Goal: Task Accomplishment & Management: Use online tool/utility

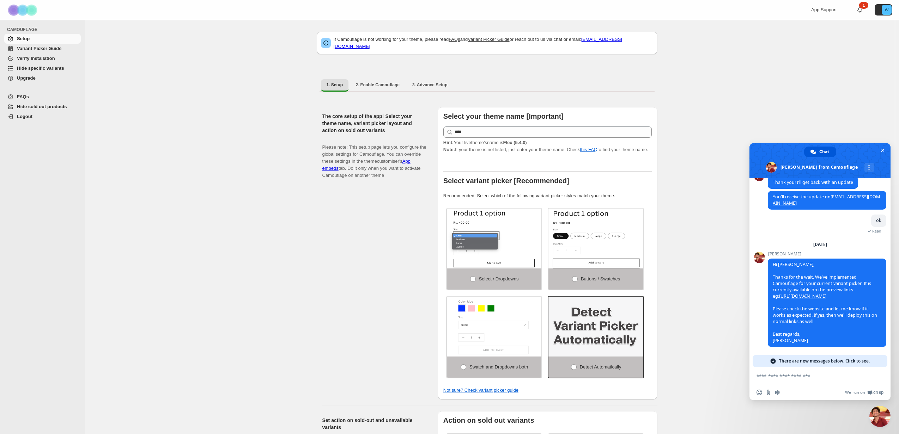
scroll to position [630, 0]
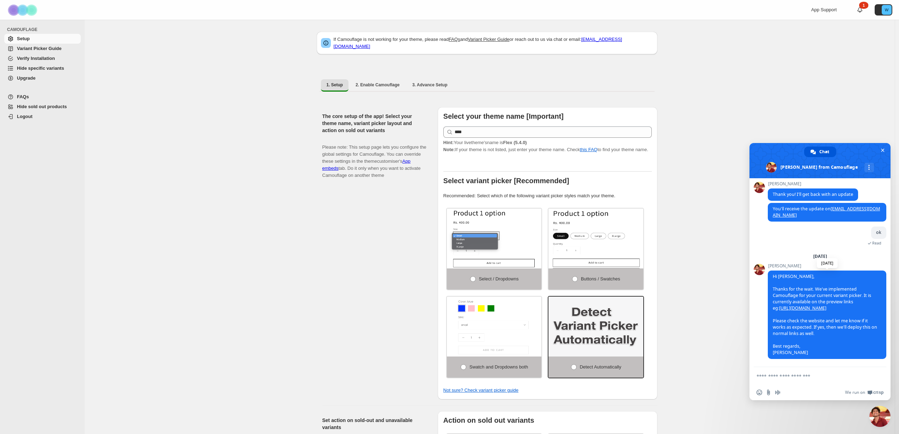
click at [826, 305] on link "[URL][DOMAIN_NAME]" at bounding box center [802, 308] width 47 height 6
click at [779, 377] on textarea "Compose your message..." at bounding box center [811, 376] width 111 height 6
type textarea "**********"
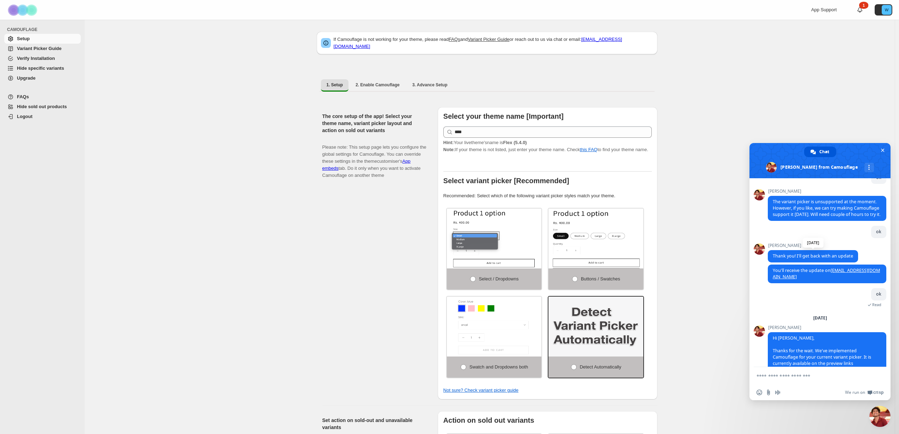
scroll to position [546, 0]
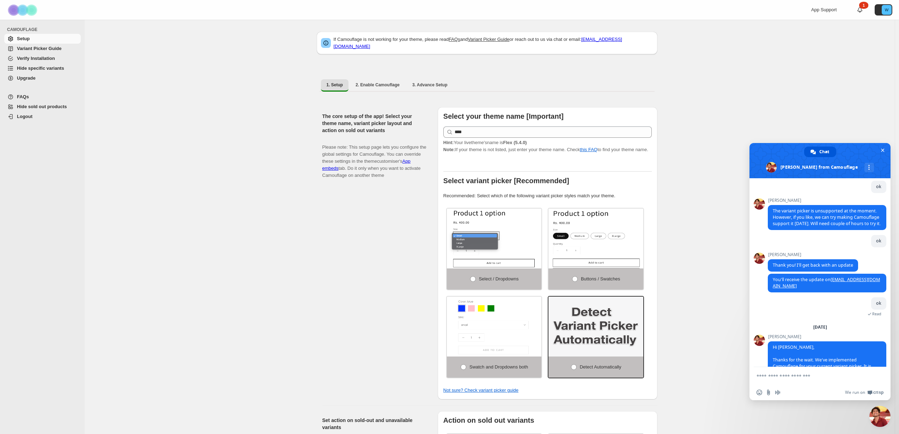
click at [321, 281] on div "The core setup of the app! Select your theme name, variant picker layout and ac…" at bounding box center [487, 251] width 341 height 298
click at [34, 49] on span "Variant Picker Guide" at bounding box center [39, 48] width 44 height 5
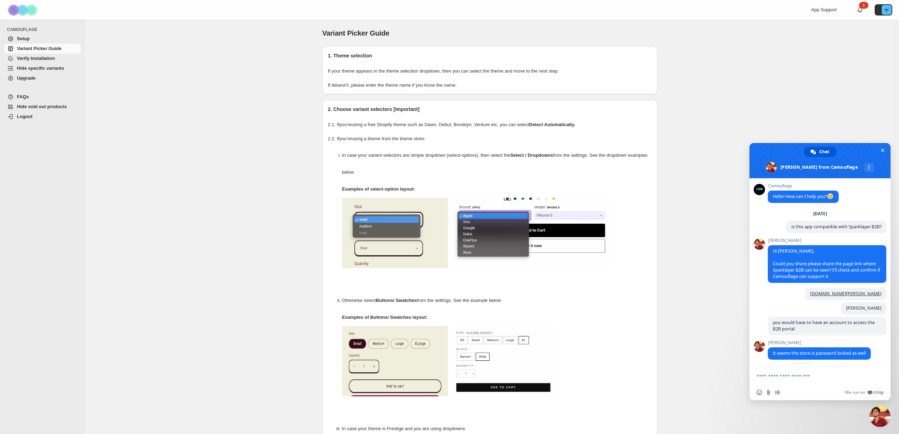
scroll to position [546, 0]
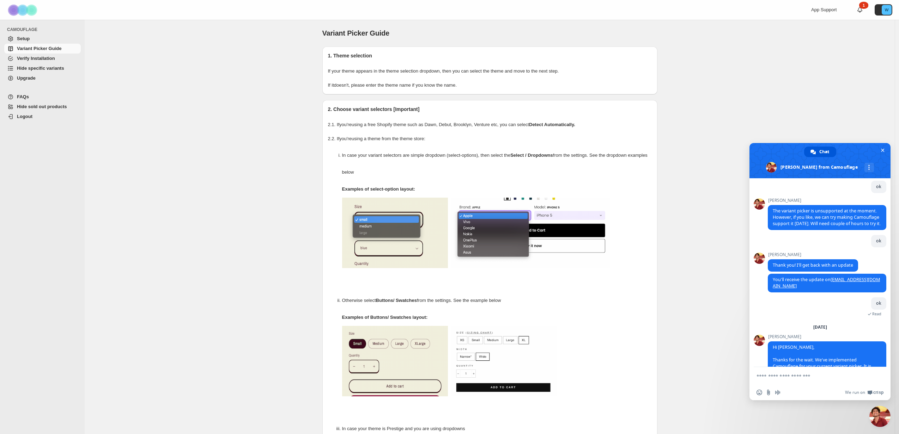
click at [37, 69] on span "Hide specific variants" at bounding box center [40, 68] width 47 height 5
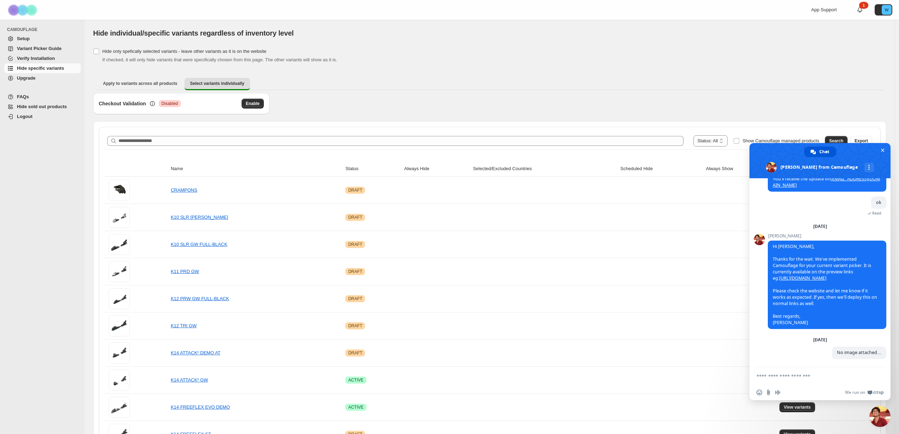
click at [480, 110] on div "Checkout Validation Critical Disabled Enable" at bounding box center [489, 107] width 793 height 28
click at [884, 149] on span "Close chat" at bounding box center [883, 151] width 4 height 4
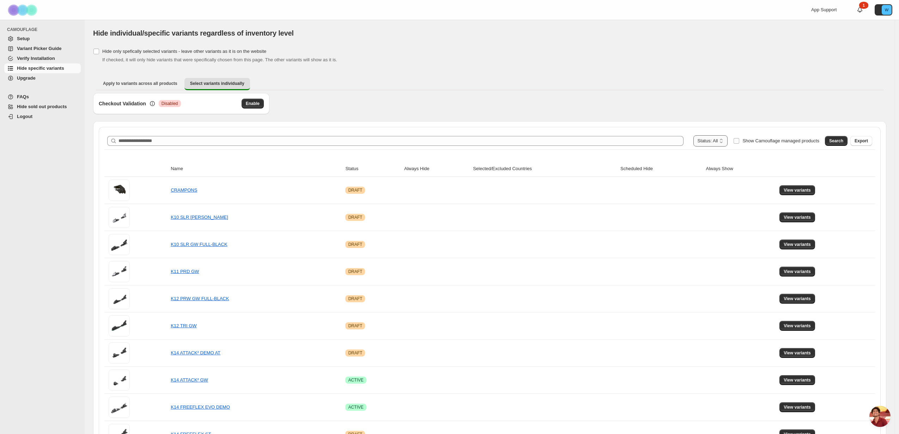
click at [700, 141] on select "**********" at bounding box center [710, 140] width 35 height 11
click at [831, 140] on button "Search" at bounding box center [836, 141] width 23 height 10
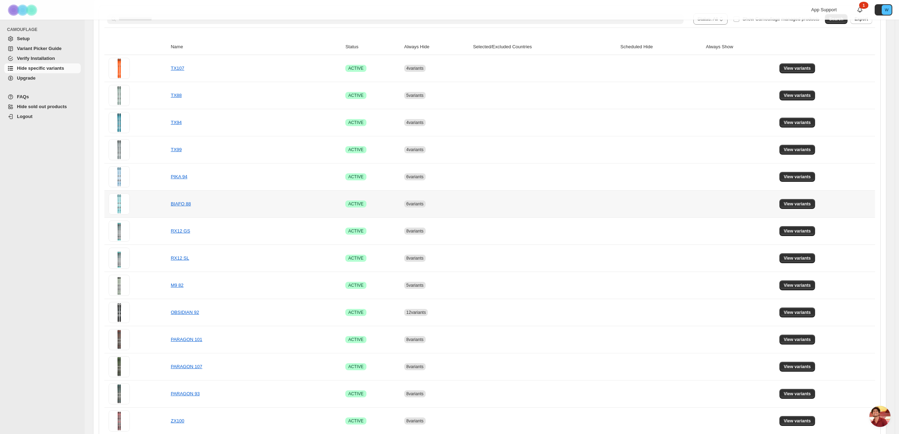
scroll to position [150, 0]
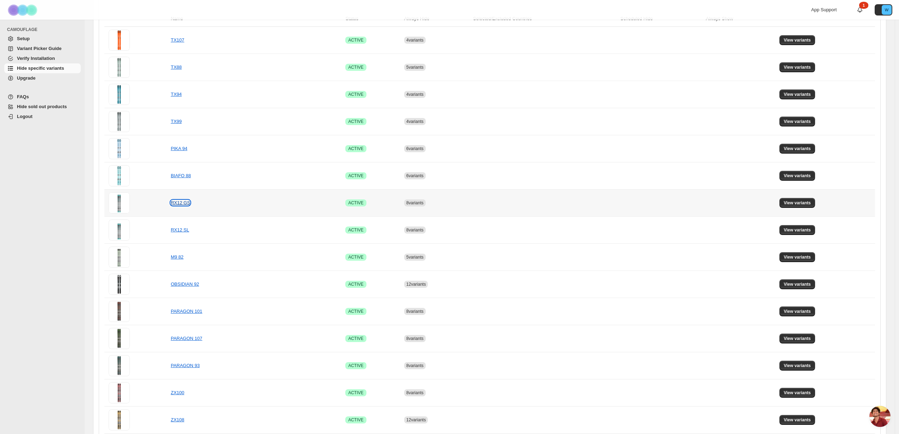
click at [173, 204] on link "RX12 GS" at bounding box center [180, 202] width 19 height 5
click at [807, 203] on span "View variants" at bounding box center [796, 203] width 27 height 6
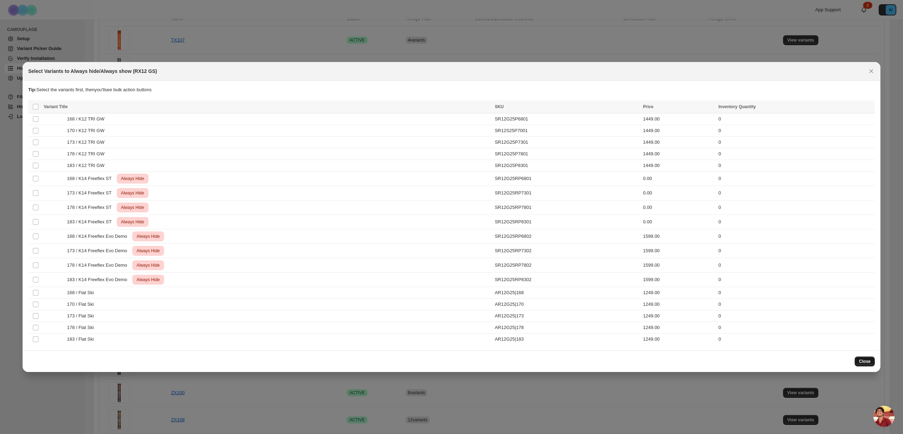
click at [866, 361] on span "Close" at bounding box center [865, 362] width 12 height 6
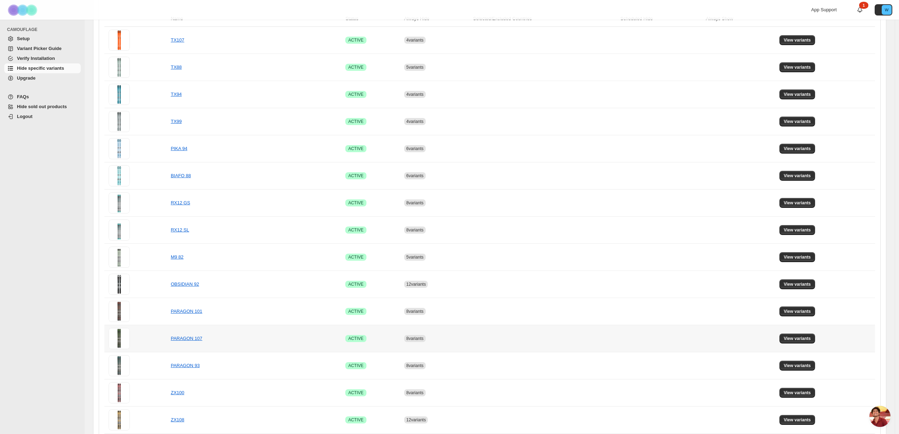
scroll to position [154, 0]
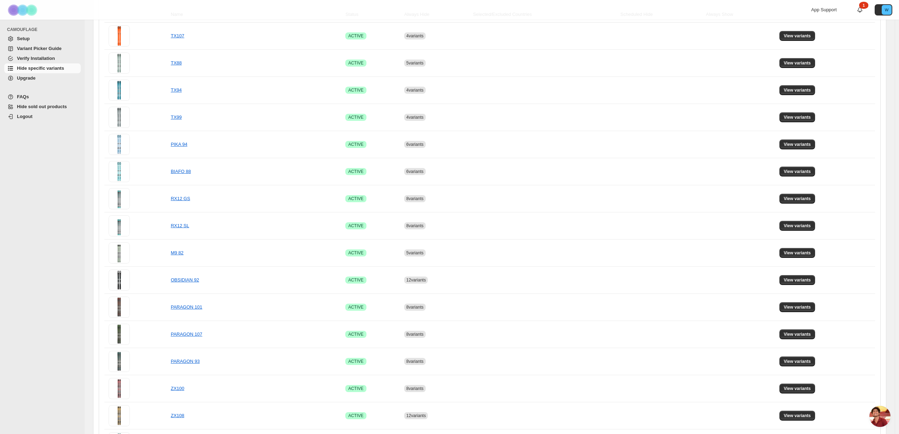
click at [884, 417] on span "Open chat" at bounding box center [879, 416] width 21 height 21
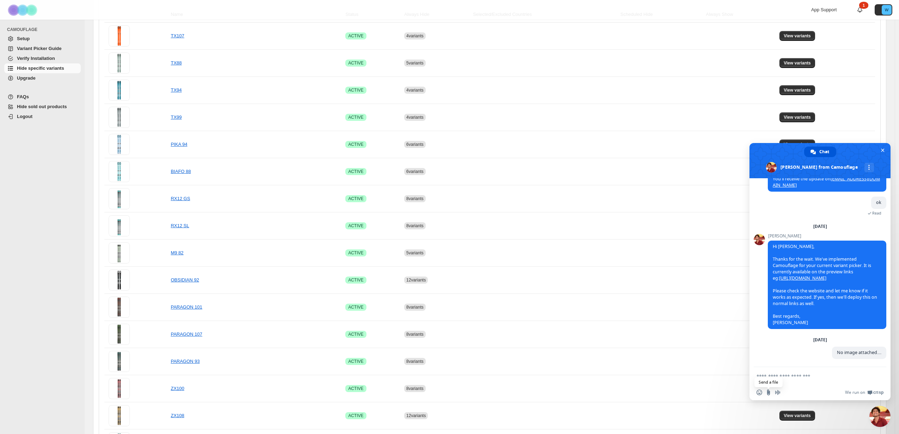
click at [766, 392] on input "Send a file" at bounding box center [769, 393] width 6 height 6
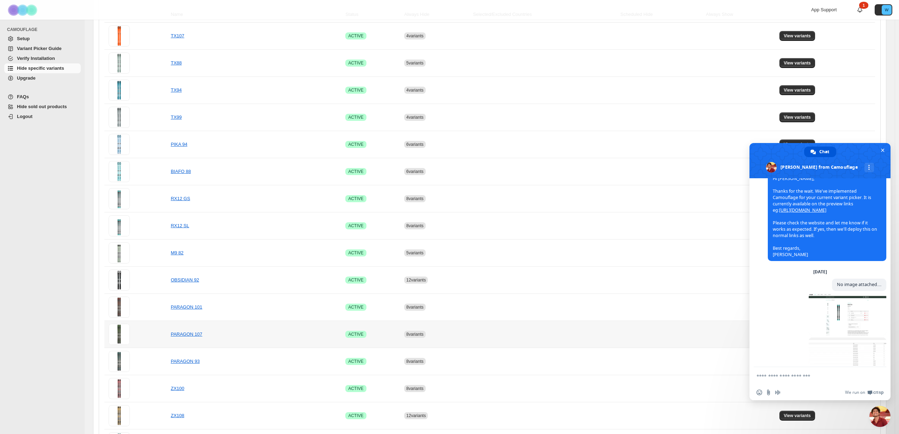
scroll to position [749, 0]
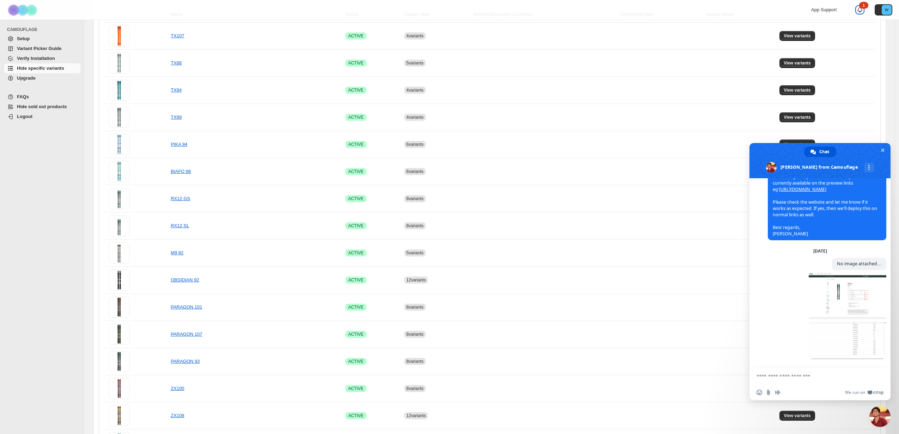
click at [866, 6] on div "1" at bounding box center [863, 5] width 9 height 7
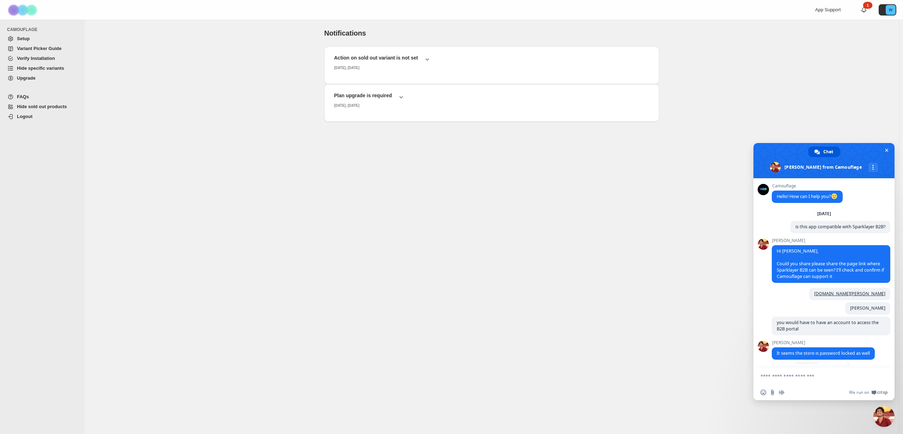
scroll to position [749, 0]
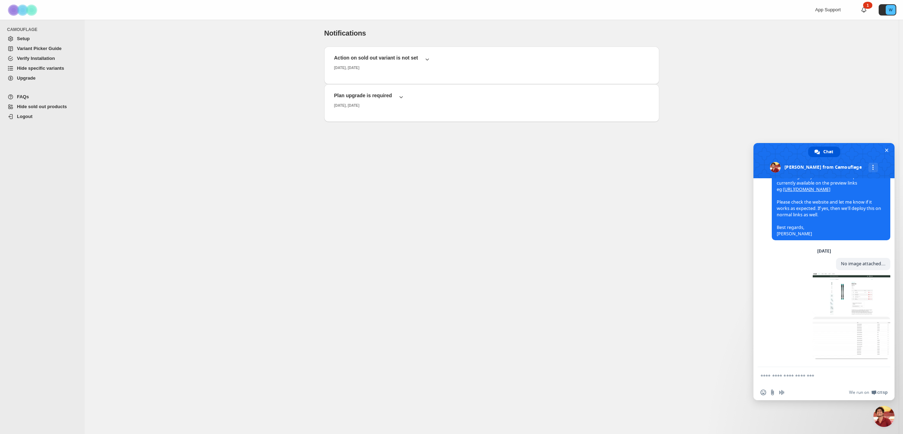
click at [35, 69] on span "Hide specific variants" at bounding box center [40, 68] width 47 height 5
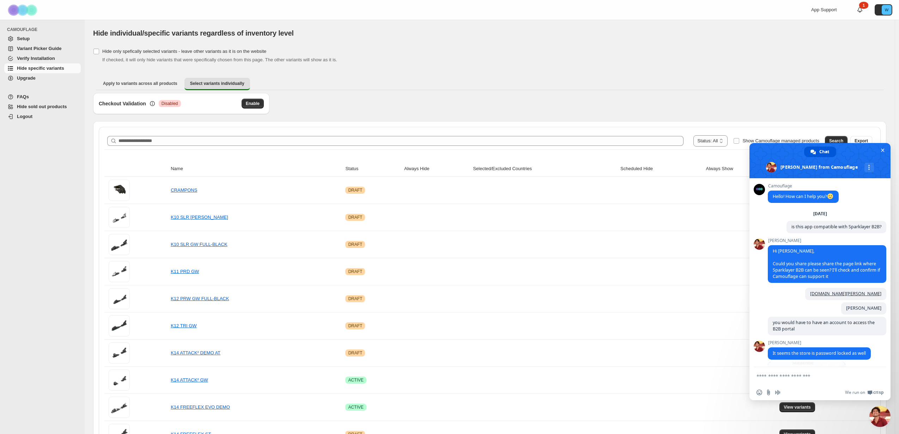
scroll to position [749, 0]
